Goal: Task Accomplishment & Management: Use online tool/utility

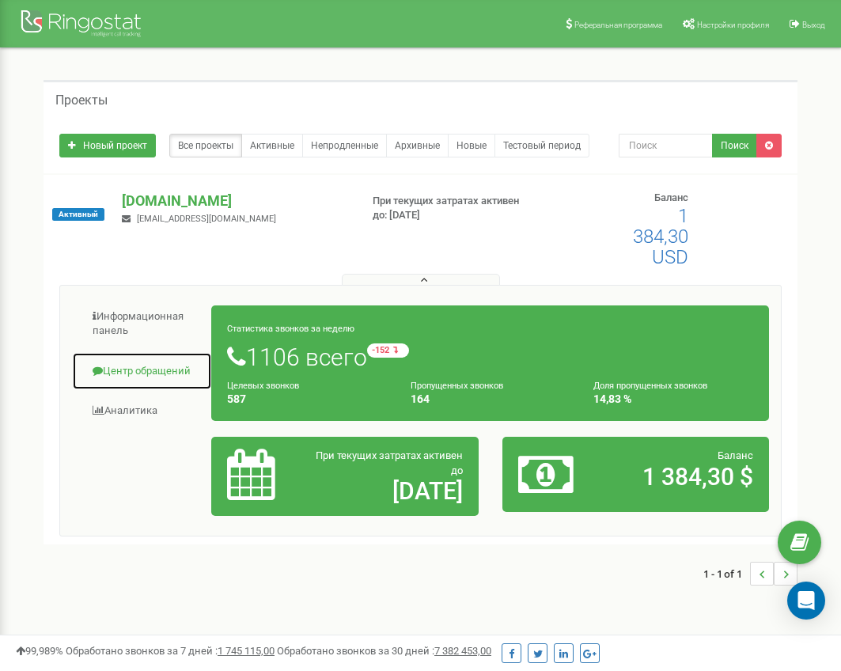
click at [136, 365] on link "Центр обращений" at bounding box center [142, 371] width 140 height 39
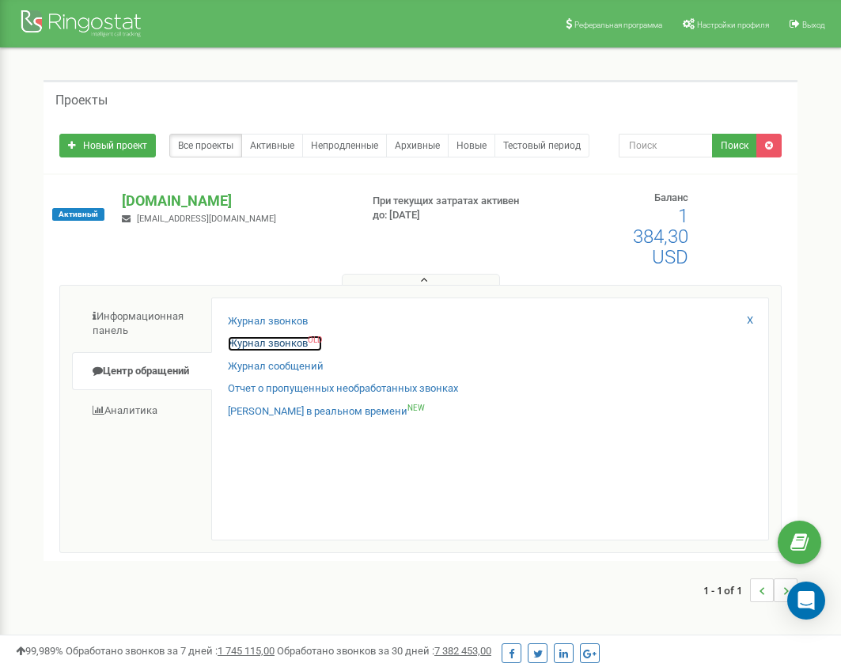
click at [293, 343] on link "Журнал звонков OLD" at bounding box center [275, 343] width 94 height 15
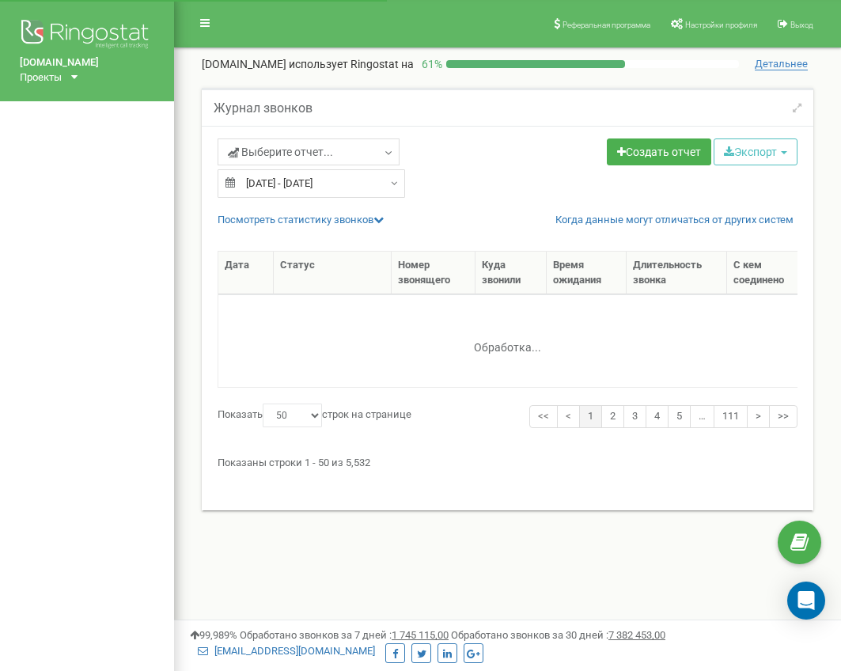
select select "50"
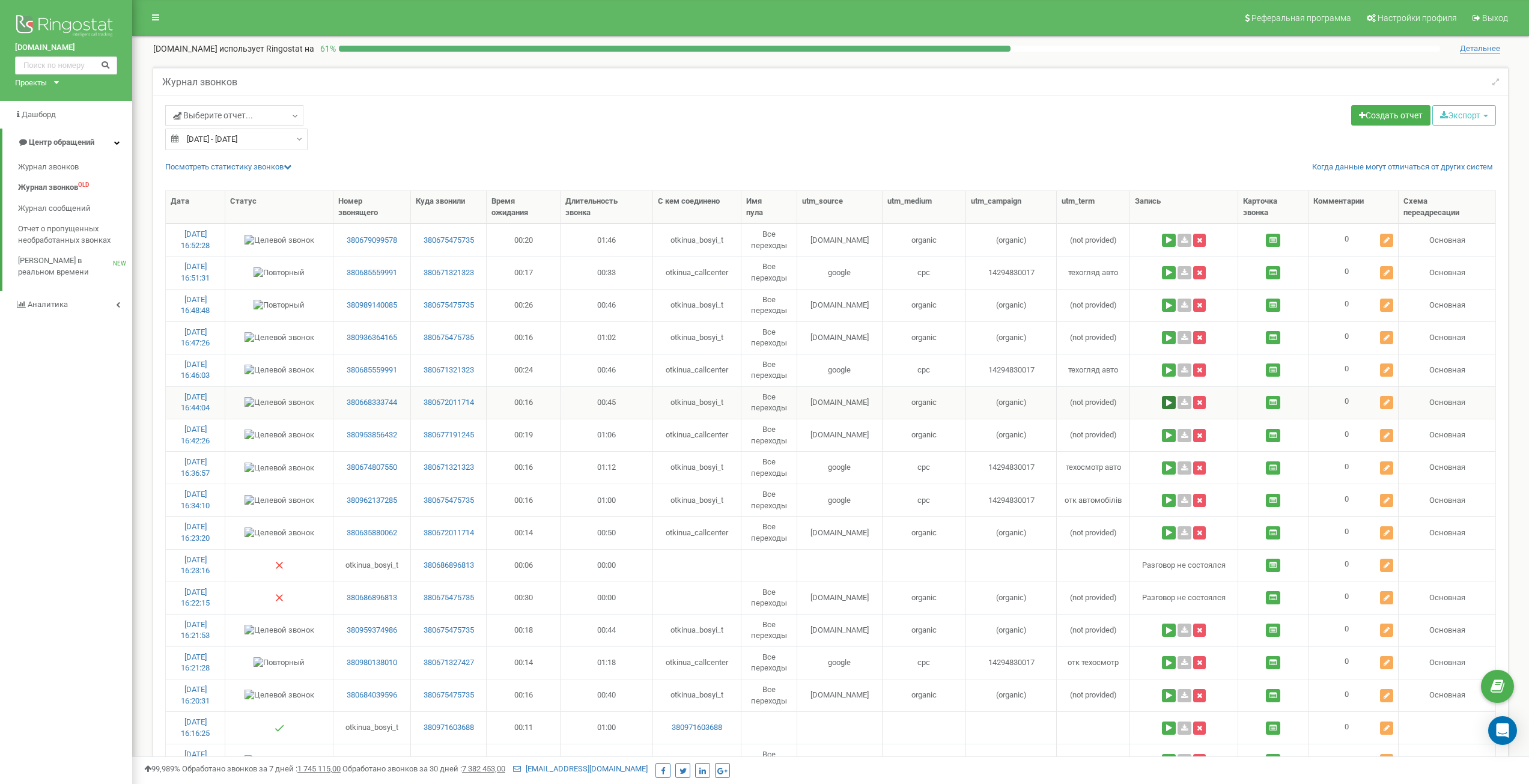
click at [638, 403] on button at bounding box center [1168, 401] width 14 height 13
click at [638, 442] on button at bounding box center [1095, 437] width 20 height 16
